Goal: Task Accomplishment & Management: Complete application form

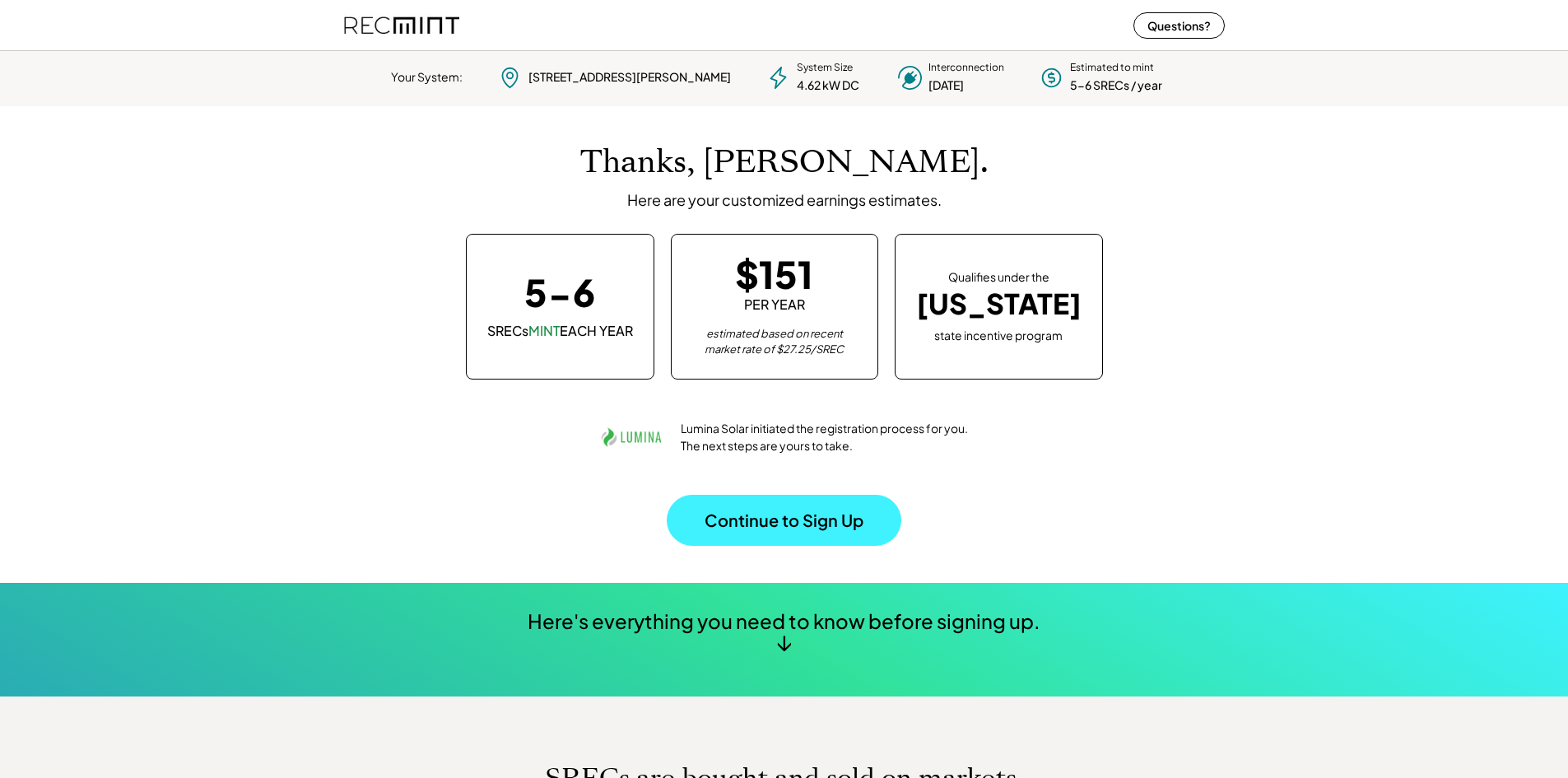
scroll to position [231, 459]
click at [758, 534] on button "Continue to Sign Up" at bounding box center [783, 520] width 234 height 51
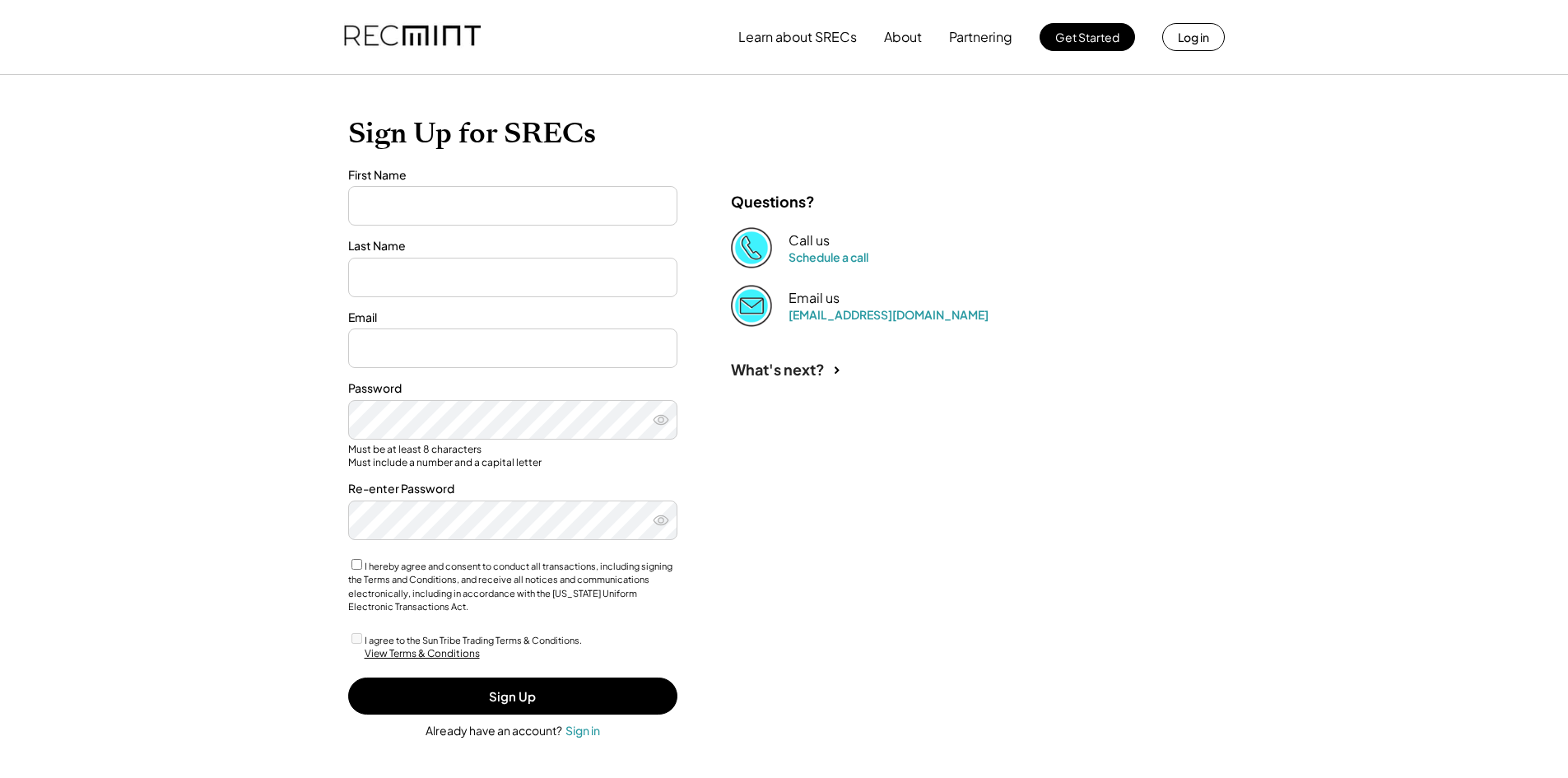
type input "******"
type input "**********"
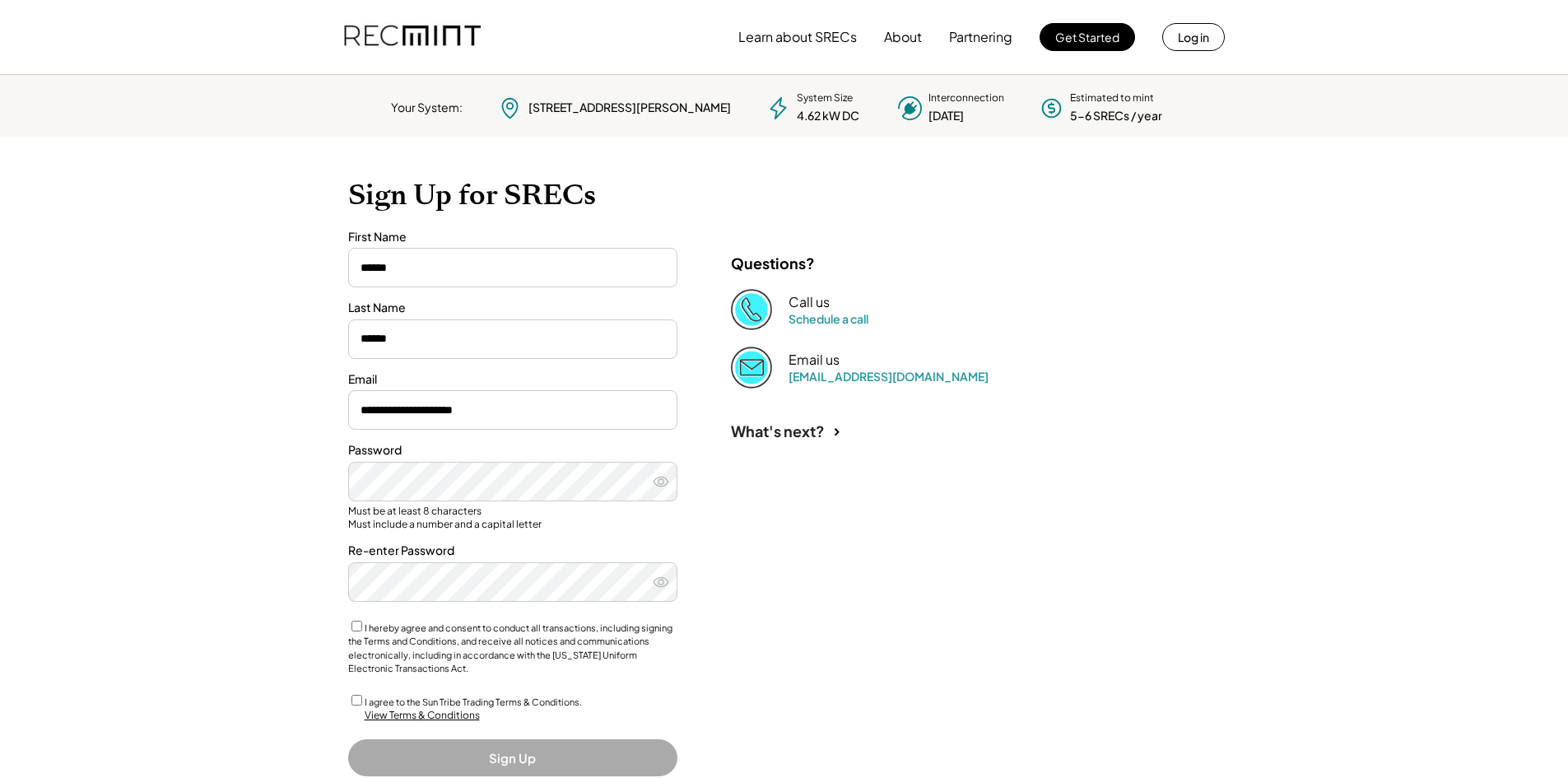
click at [368, 699] on label "I agree to the Sun Tribe Trading Terms & Conditions." at bounding box center [473, 702] width 217 height 10
click at [520, 768] on button "Sign Up" at bounding box center [512, 757] width 329 height 37
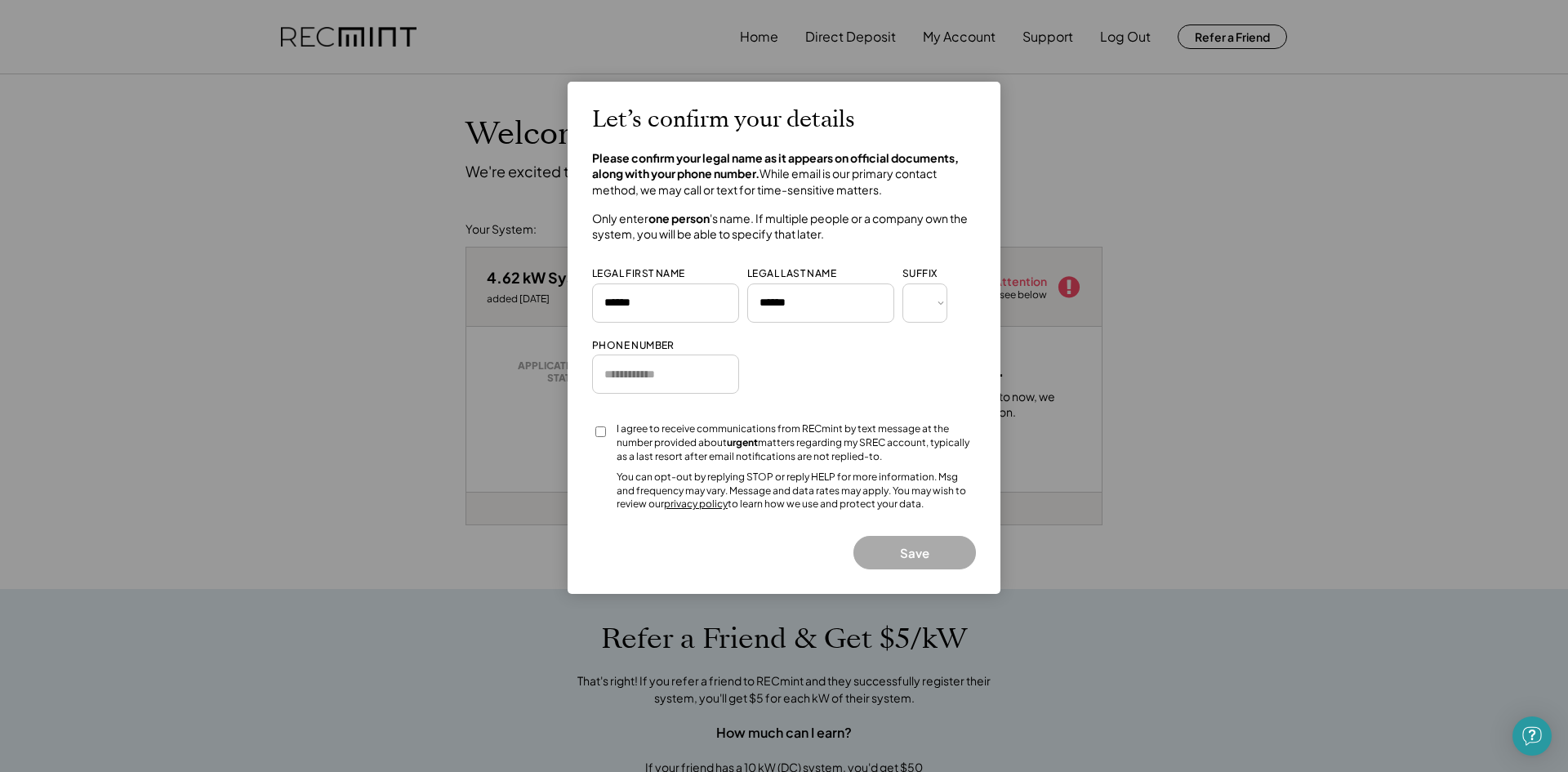
click at [707, 379] on input "input" at bounding box center [666, 374] width 147 height 39
type input "**********"
click at [597, 441] on div at bounding box center [600, 437] width 16 height 30
click at [599, 438] on div at bounding box center [600, 437] width 16 height 30
click at [893, 555] on button "Save" at bounding box center [915, 552] width 123 height 33
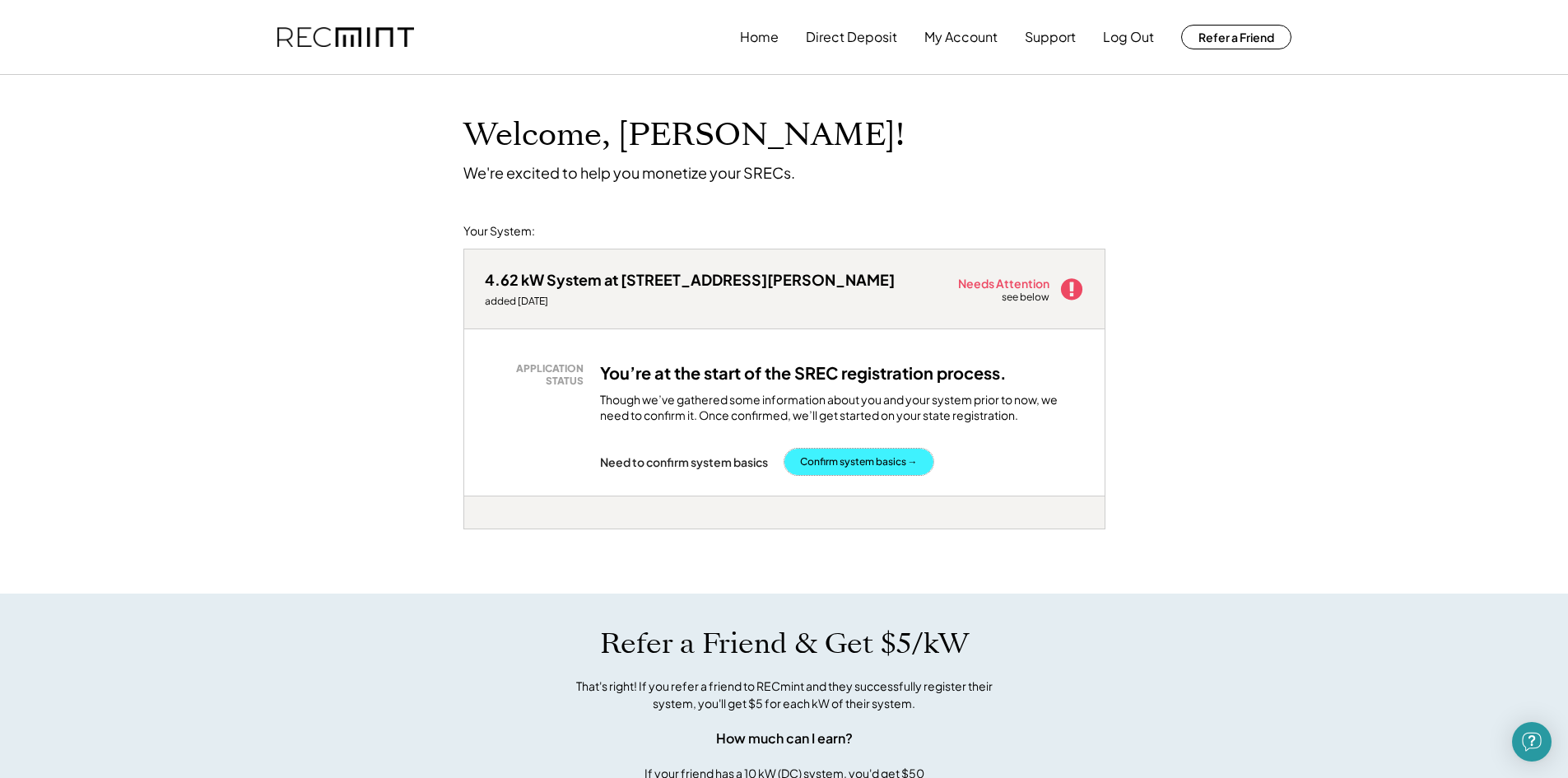
click at [889, 467] on button "Confirm system basics →" at bounding box center [860, 461] width 149 height 27
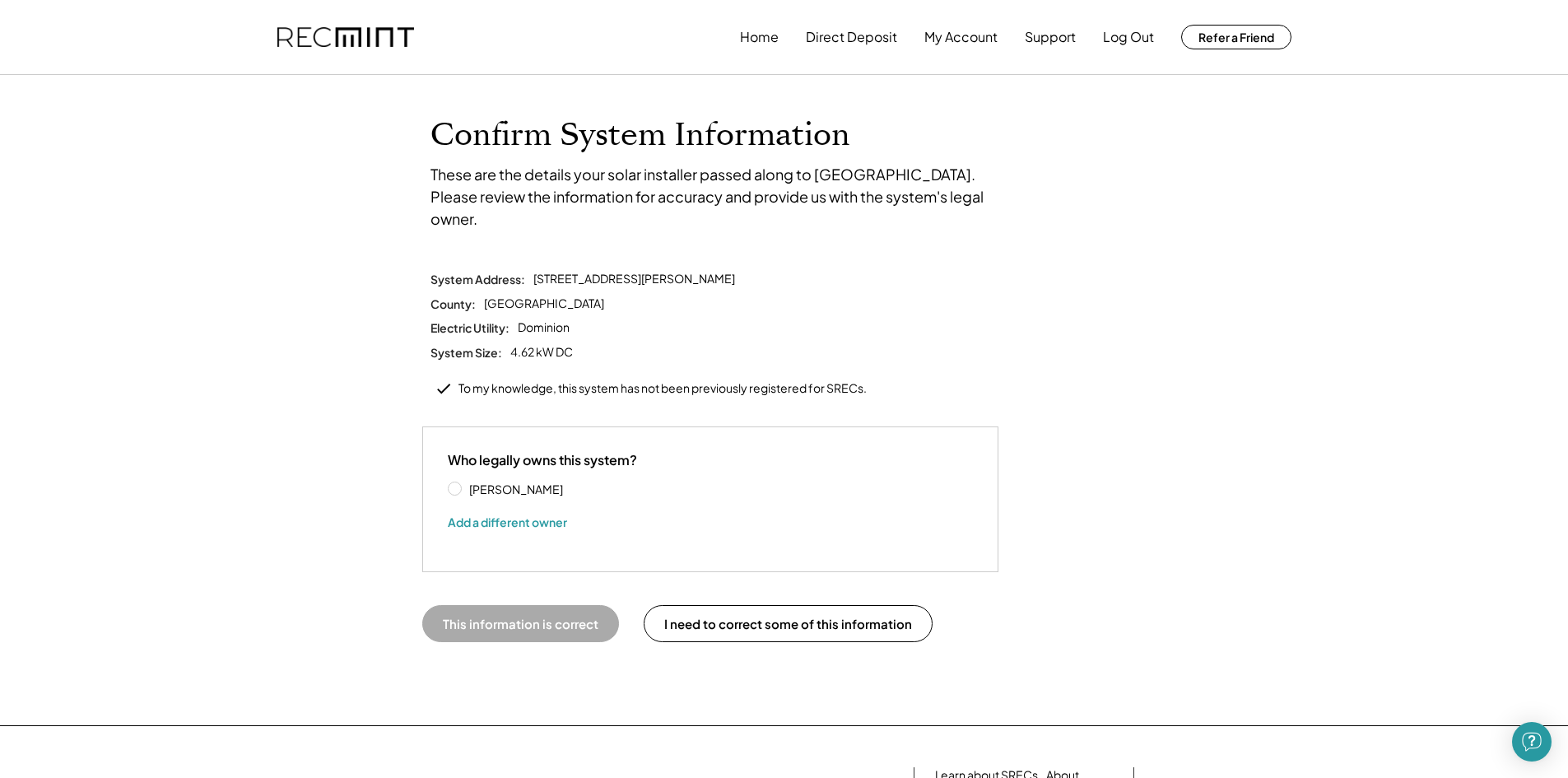
click at [497, 483] on label "[PERSON_NAME]" at bounding box center [538, 489] width 149 height 11
click at [550, 605] on button "This information is correct" at bounding box center [520, 623] width 197 height 37
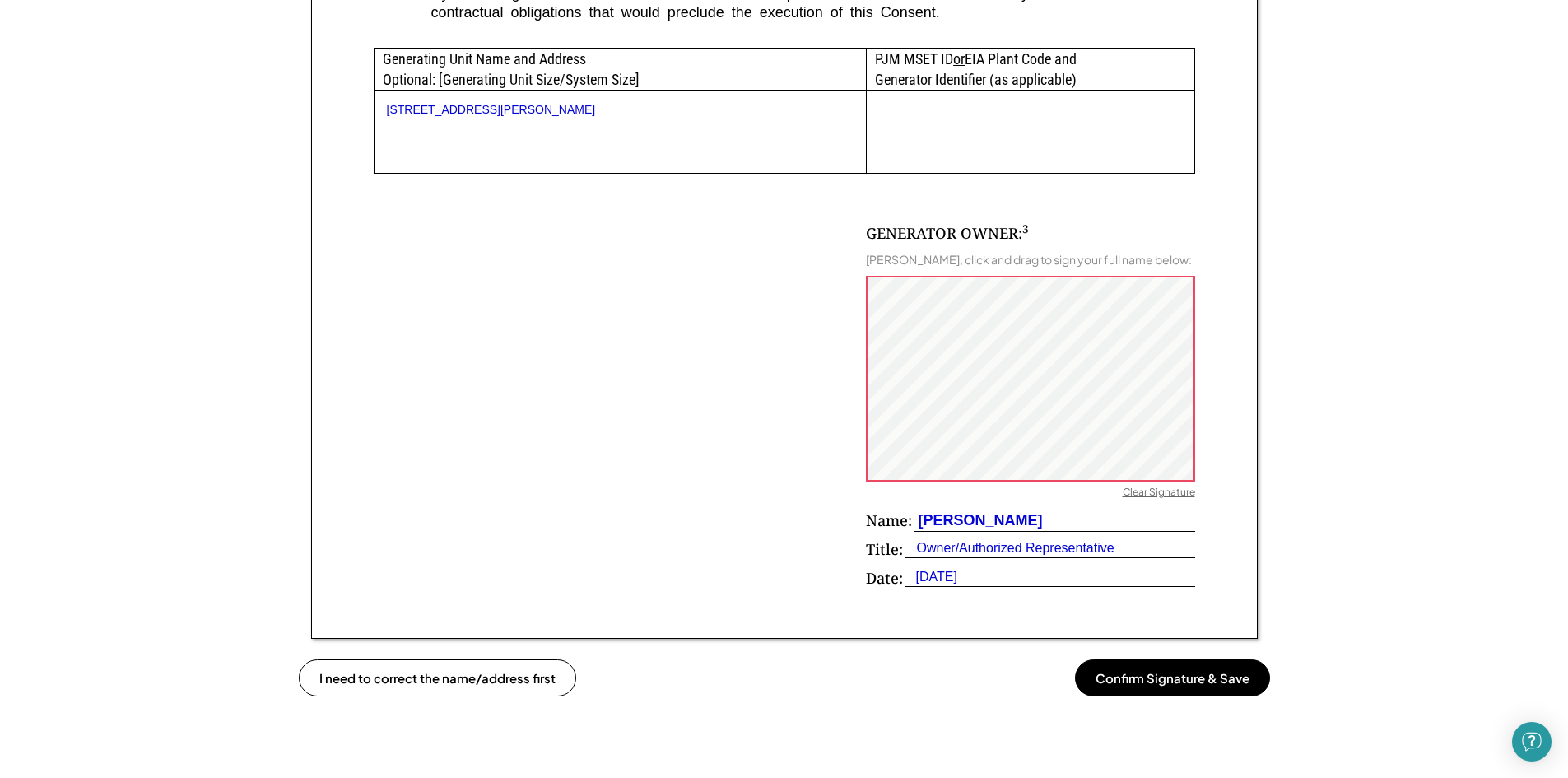
scroll to position [905, 0]
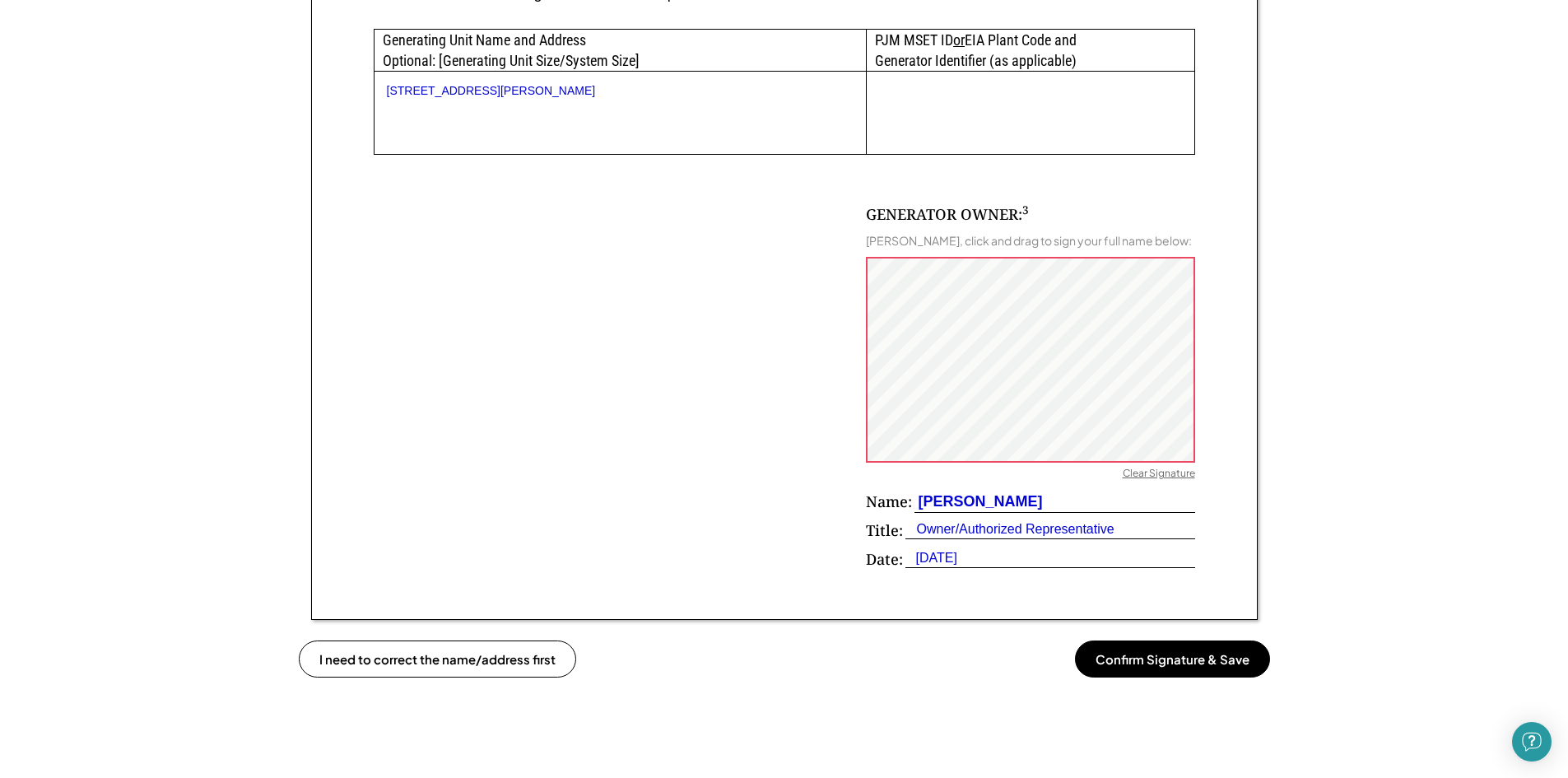
click at [1162, 469] on div "Clear Signature" at bounding box center [1158, 475] width 72 height 16
click at [1151, 659] on button "Confirm Signature & Save" at bounding box center [1172, 659] width 195 height 37
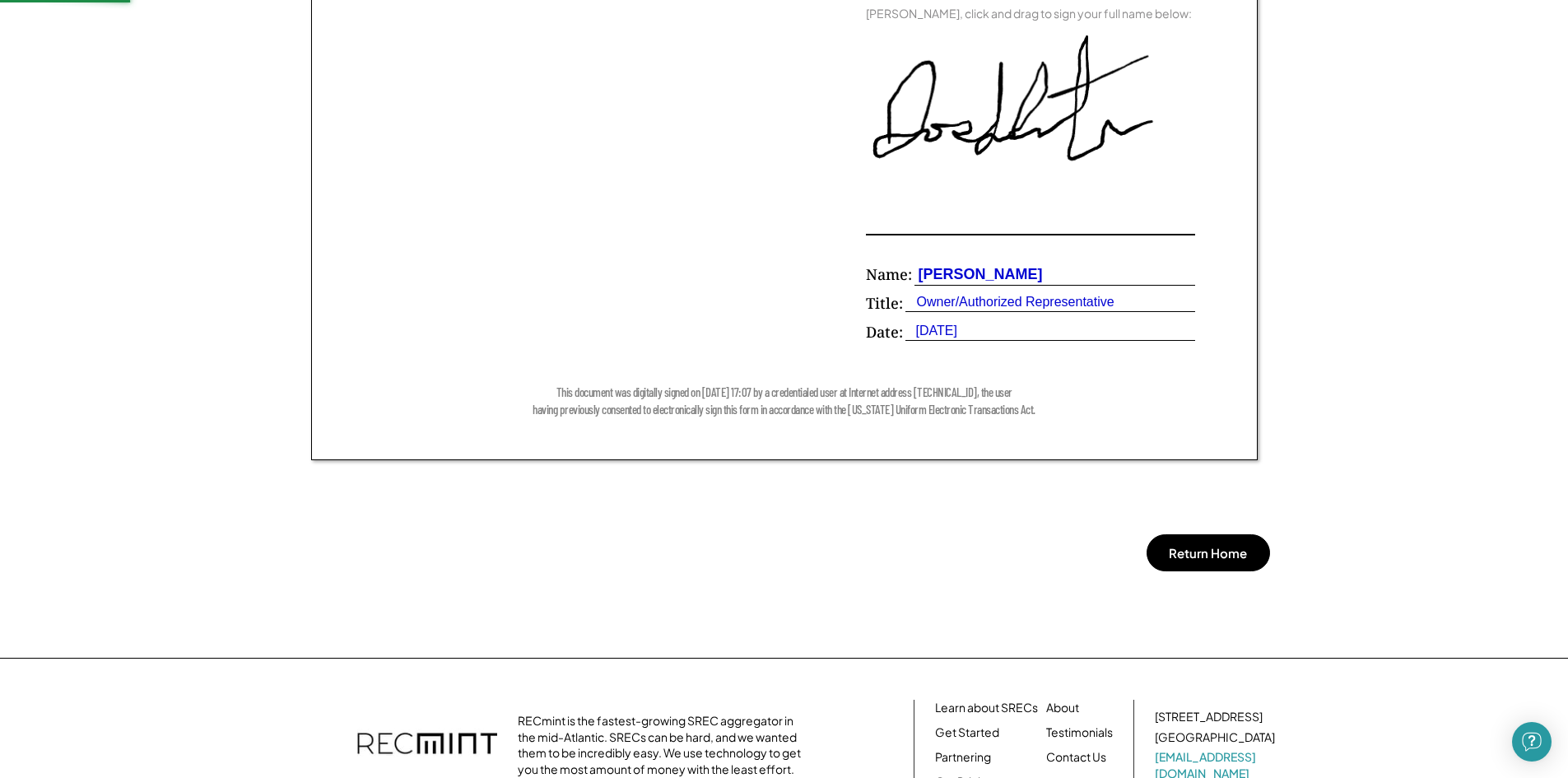
scroll to position [1152, 0]
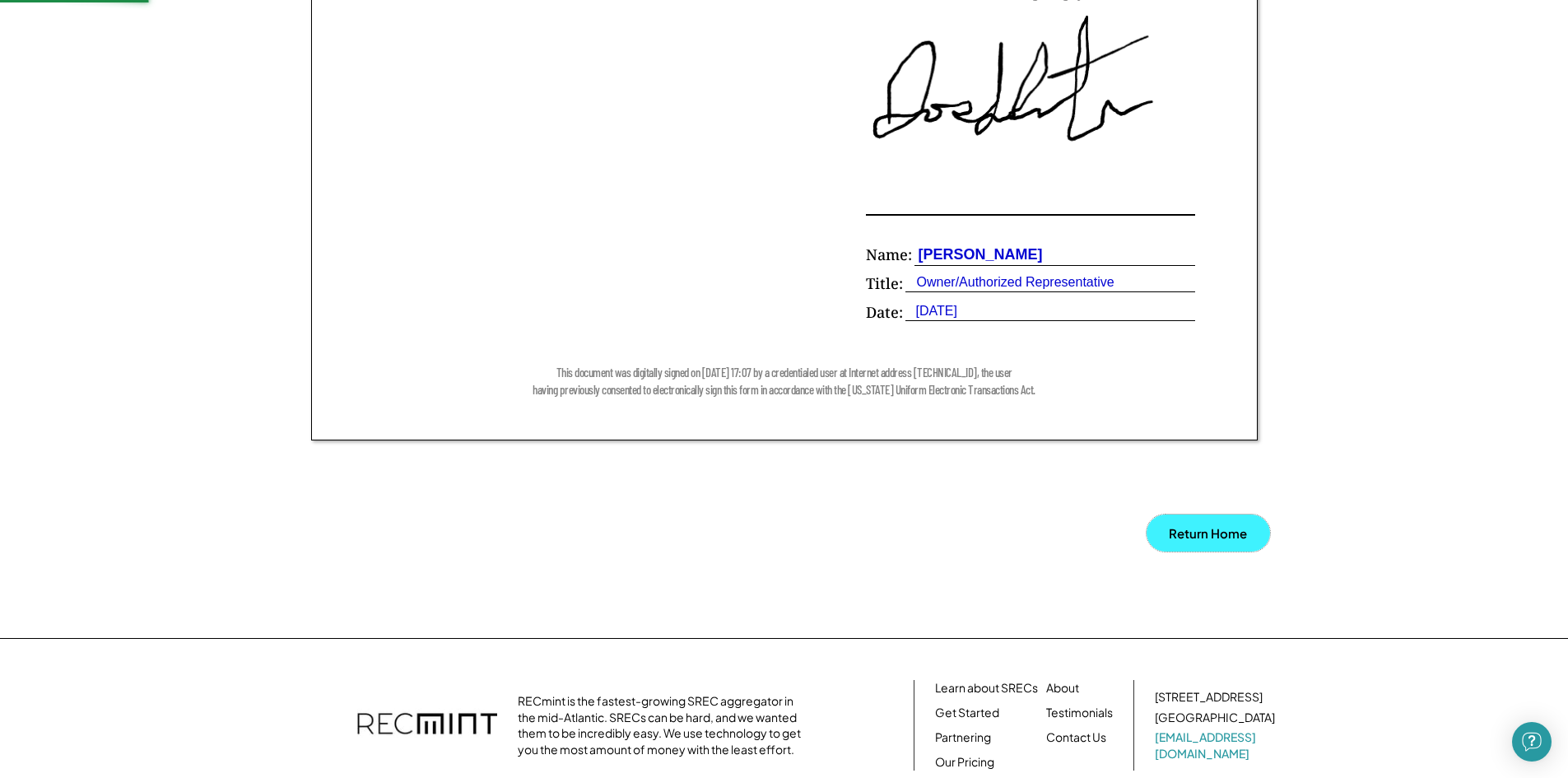
click at [1218, 538] on button "Return Home" at bounding box center [1208, 532] width 124 height 37
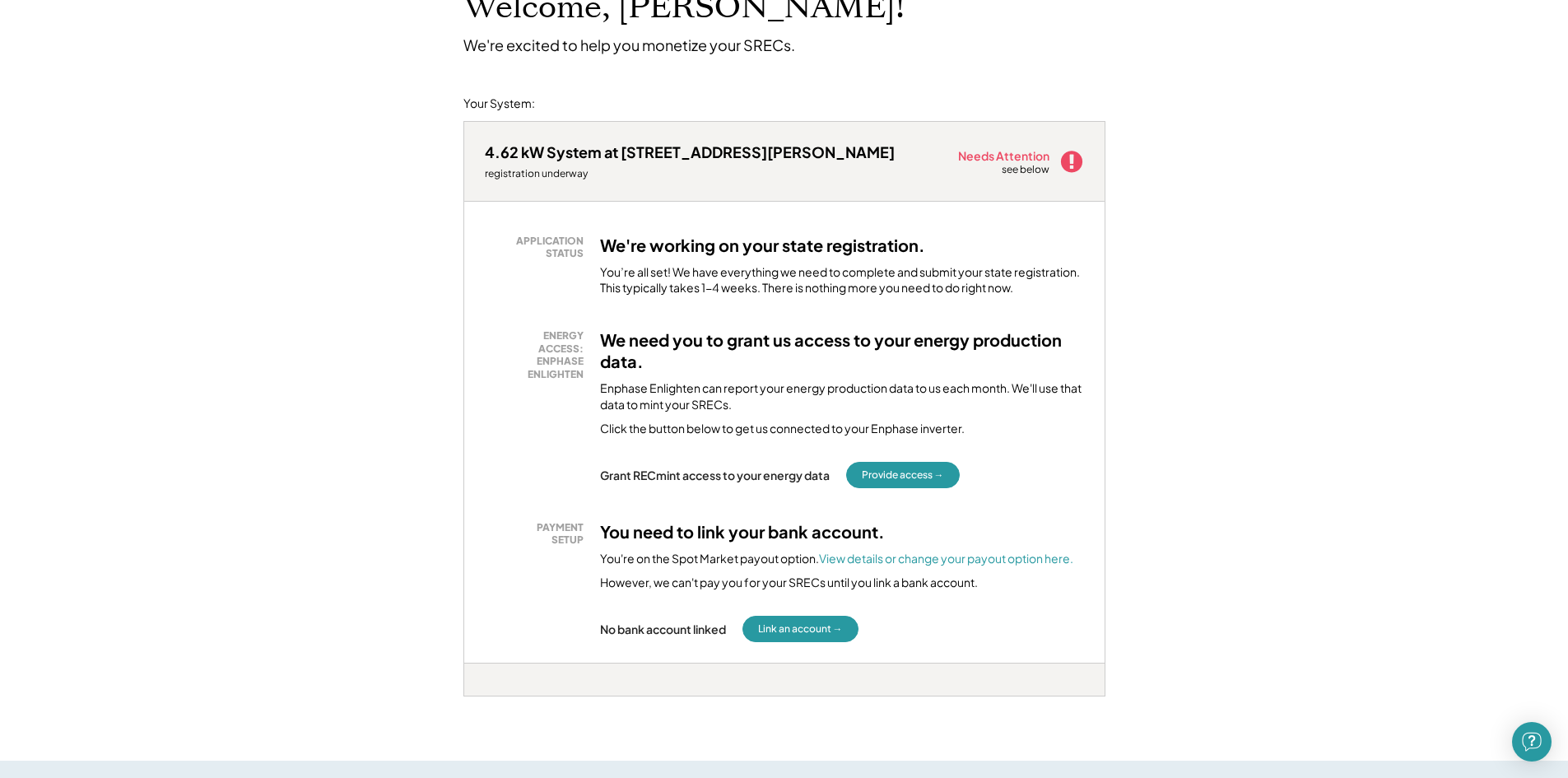
scroll to position [165, 0]
